Goal: Task Accomplishment & Management: Manage account settings

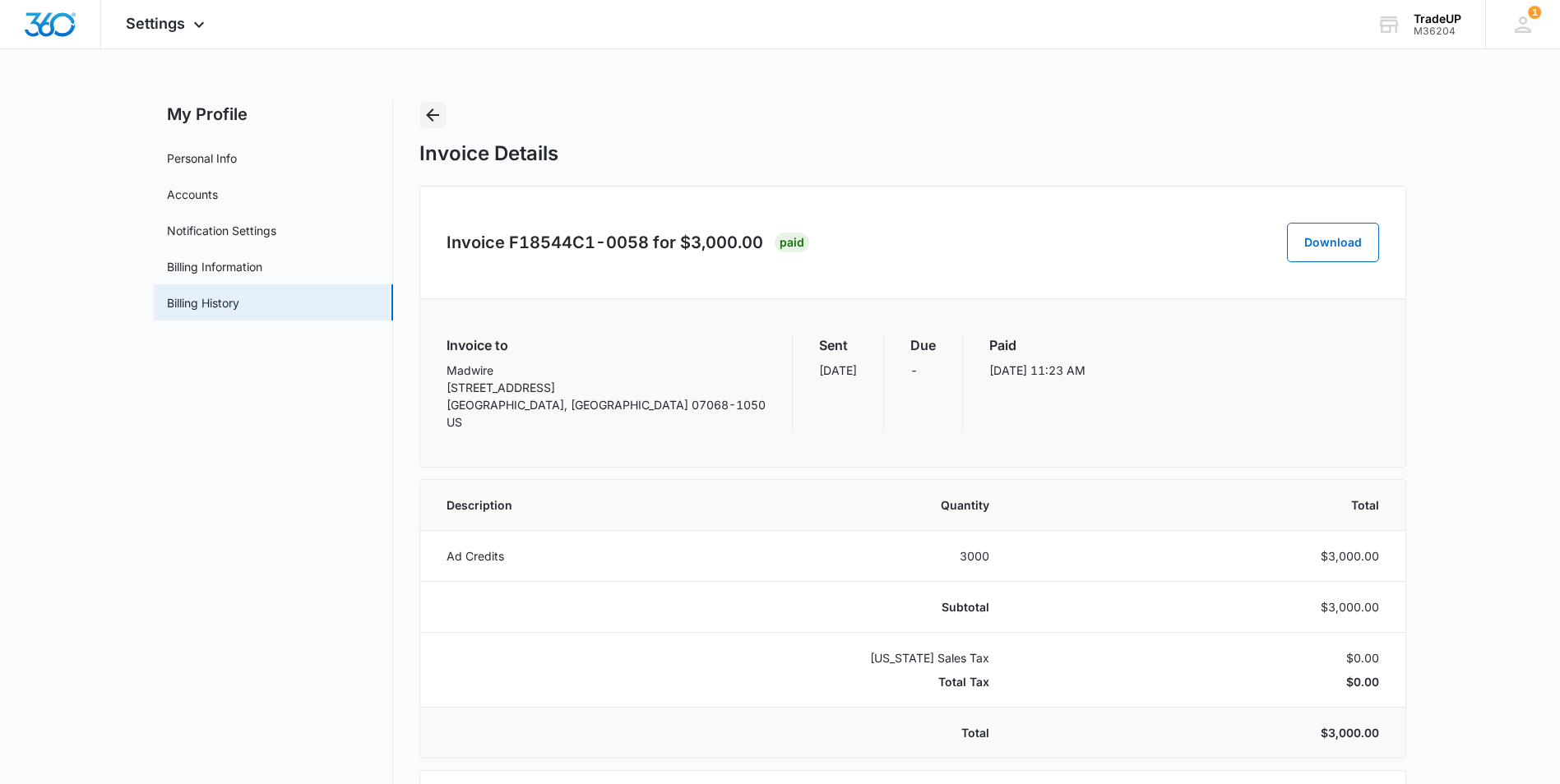
click at [434, 119] on icon "Back" at bounding box center [432, 114] width 20 height 20
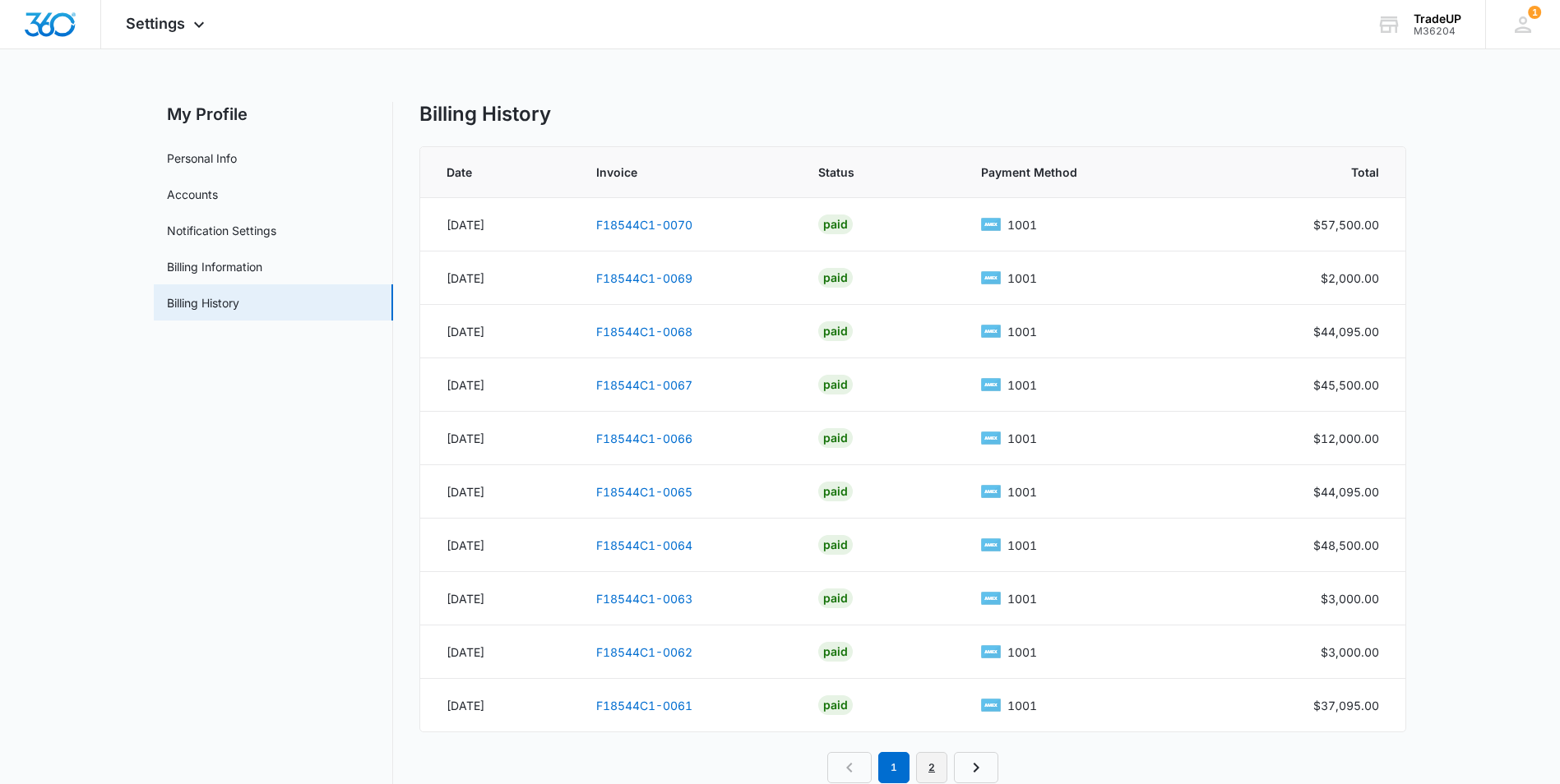
click at [939, 766] on link "2" at bounding box center [931, 767] width 31 height 31
click at [655, 276] on link "F18544C1-0059" at bounding box center [644, 278] width 96 height 14
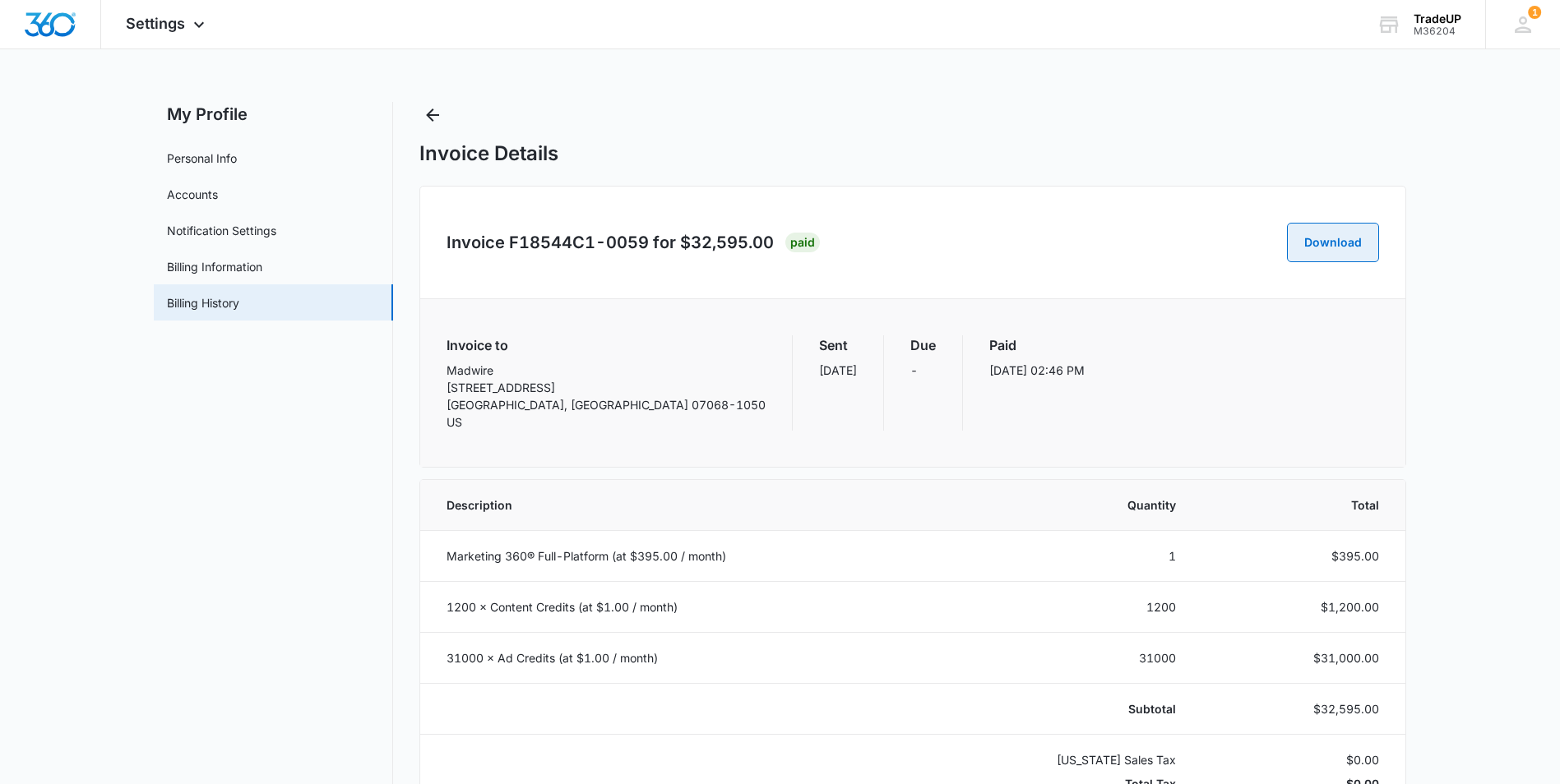
click at [1340, 231] on button "Download" at bounding box center [1332, 243] width 92 height 40
click at [434, 114] on icon "Back" at bounding box center [433, 115] width 13 height 13
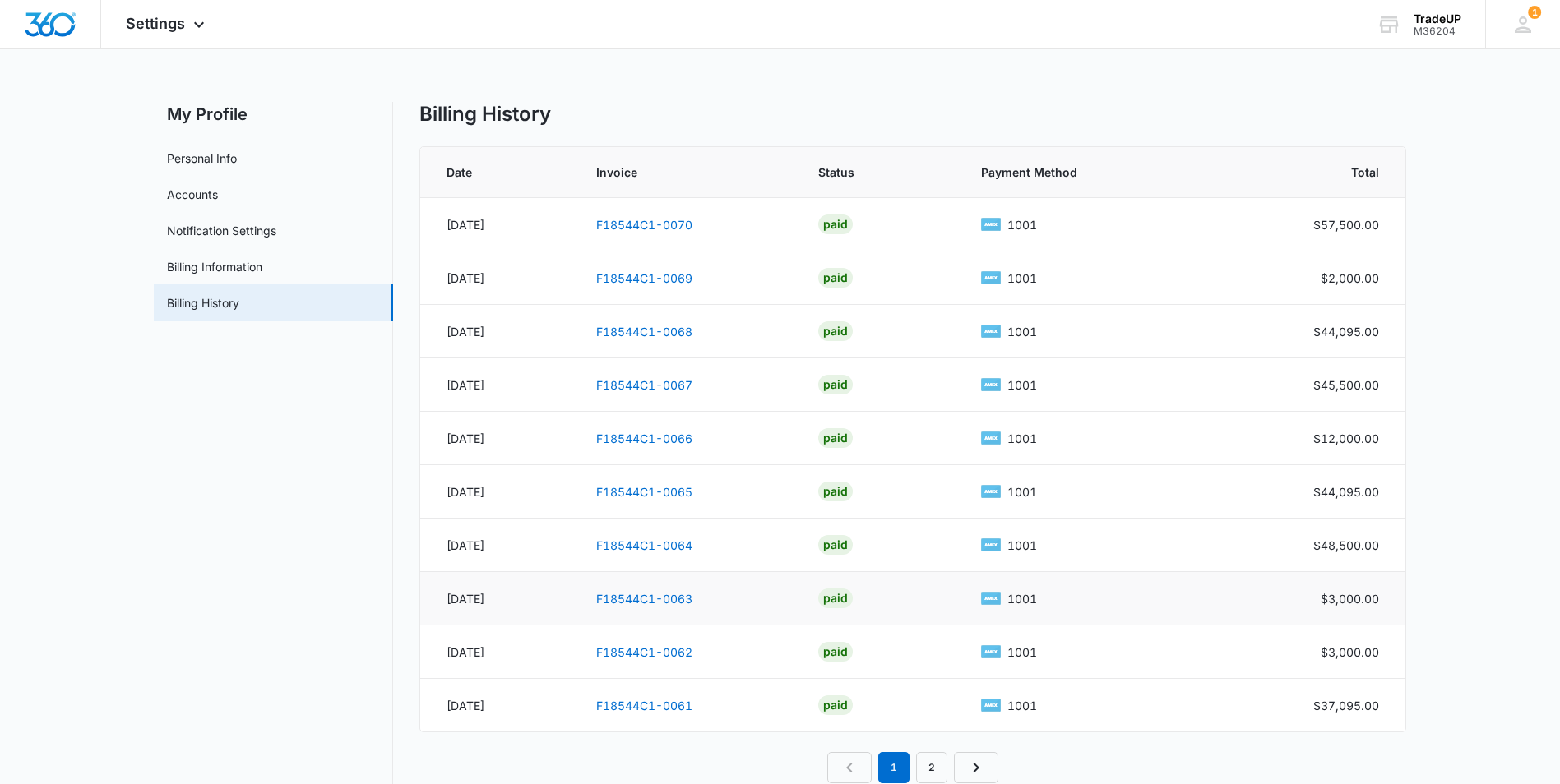
scroll to position [39, 0]
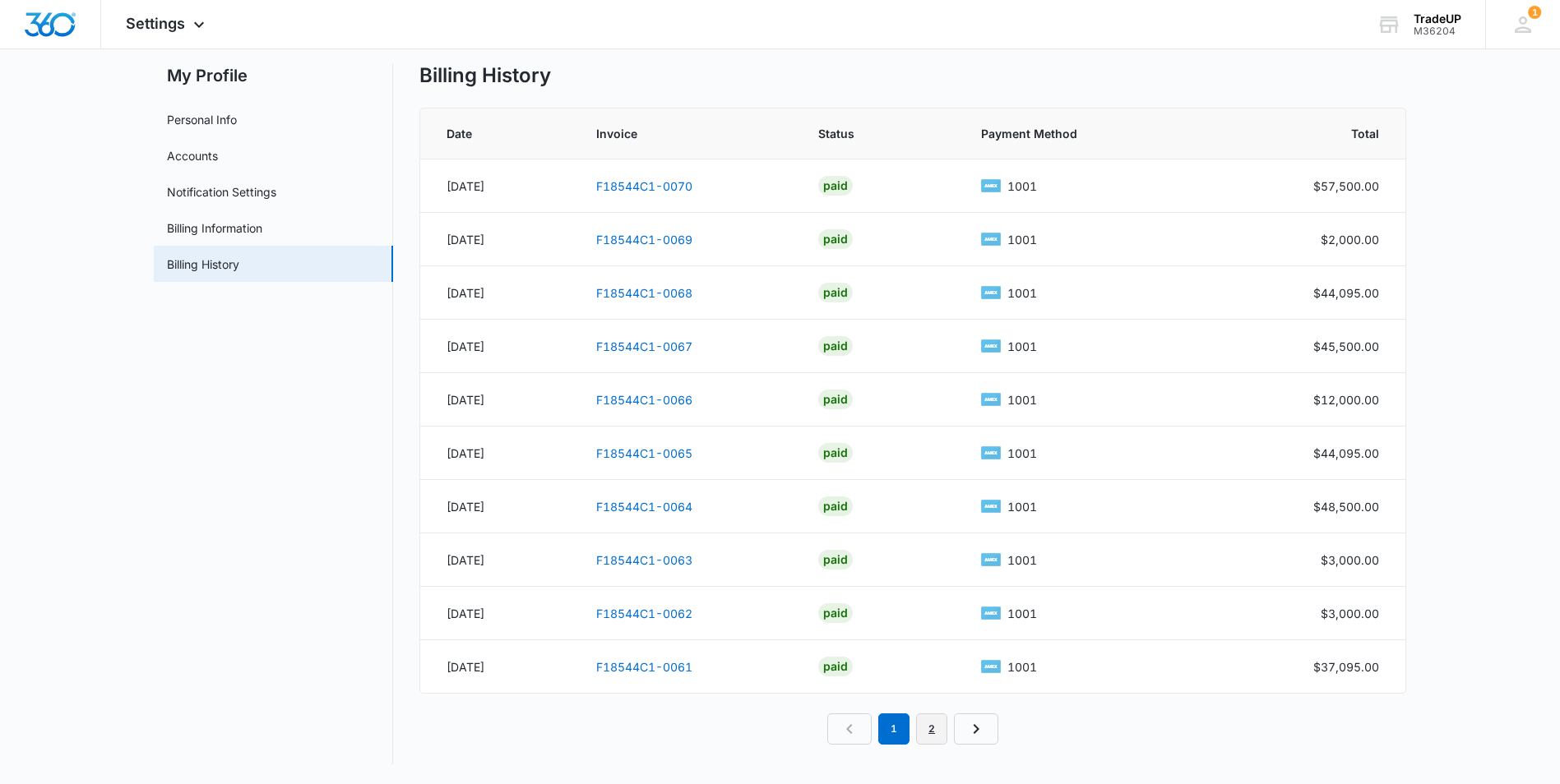
click at [933, 736] on link "2" at bounding box center [931, 728] width 31 height 31
click at [635, 187] on link "F18544C1-0060" at bounding box center [644, 186] width 96 height 14
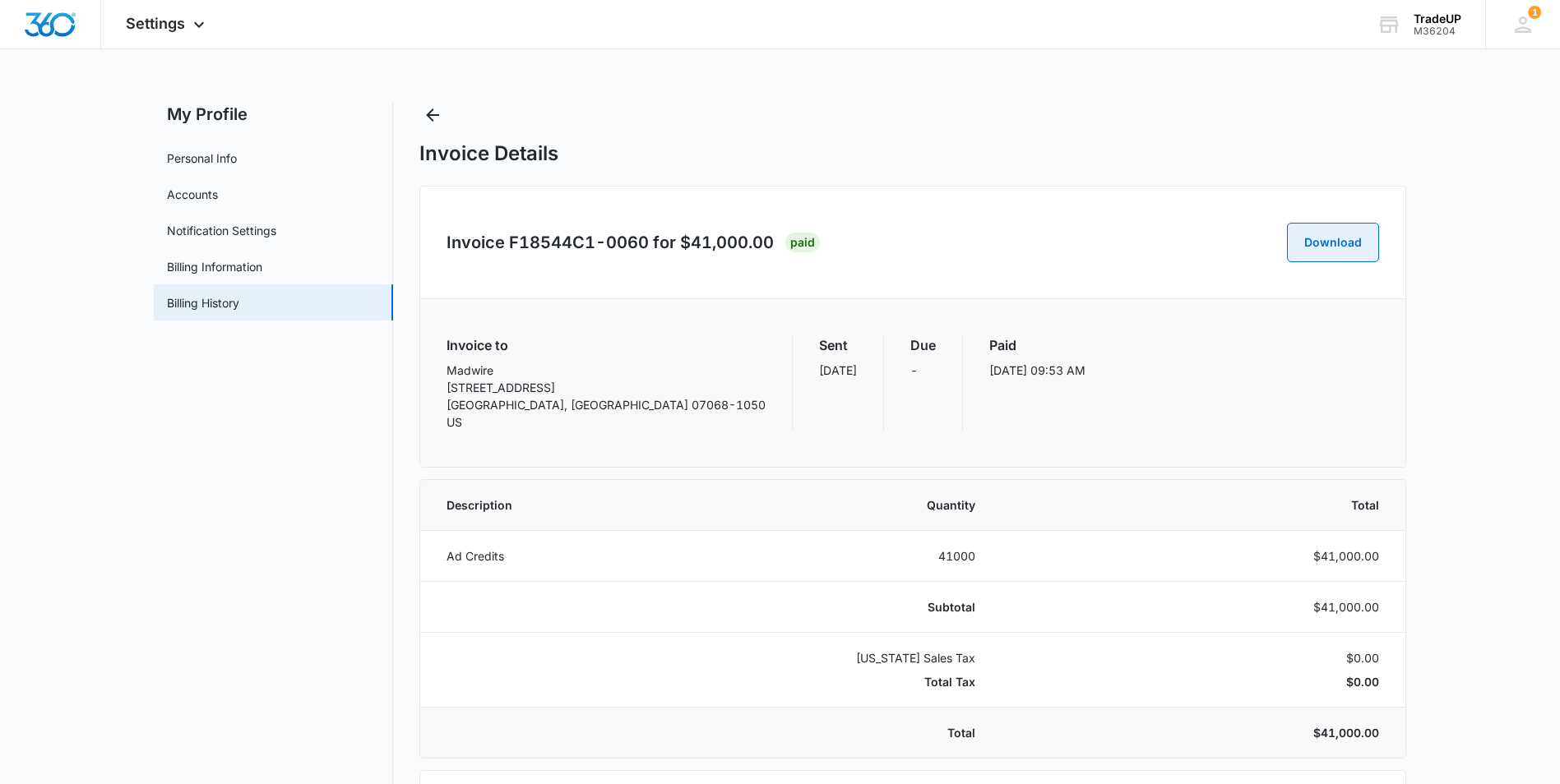
drag, startPoint x: 1334, startPoint y: 247, endPoint x: 1342, endPoint y: 244, distance: 8.5
click at [1334, 247] on button "Download" at bounding box center [1332, 243] width 92 height 40
